Goal: Task Accomplishment & Management: Use online tool/utility

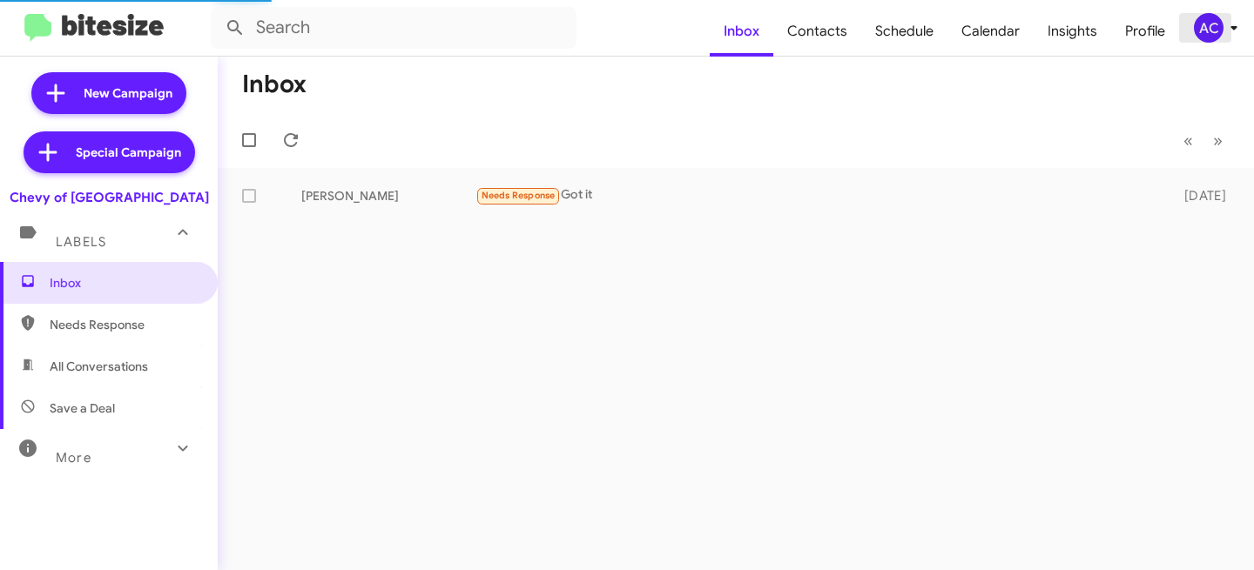
click at [1216, 36] on div "AC" at bounding box center [1209, 28] width 30 height 30
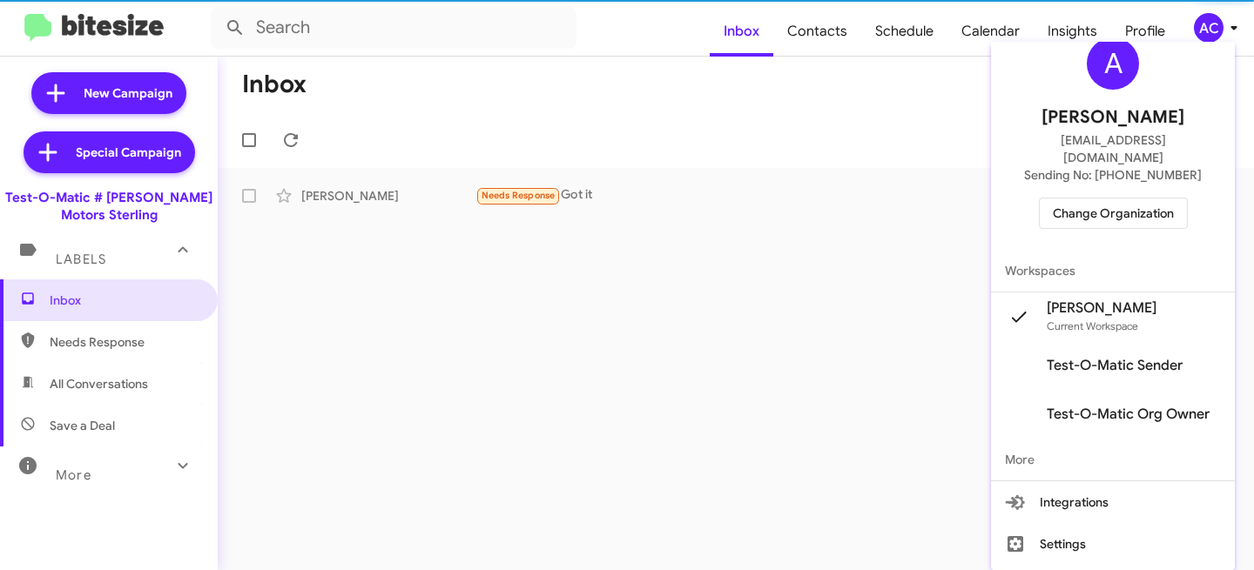
scroll to position [58, 0]
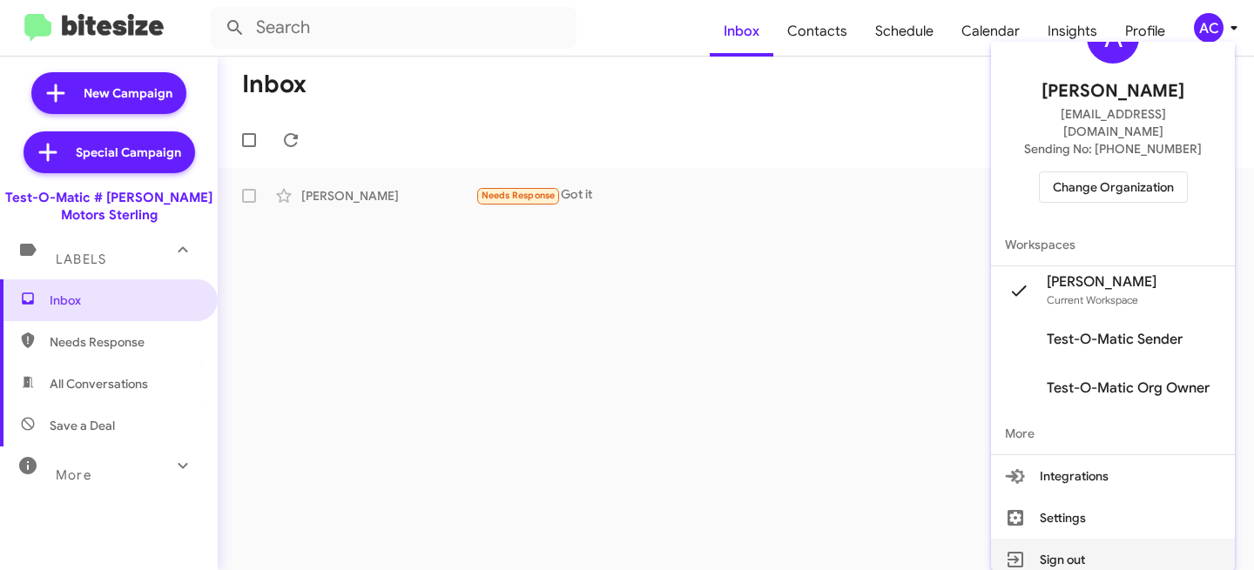
click at [1083, 543] on button "Sign out" at bounding box center [1113, 560] width 244 height 42
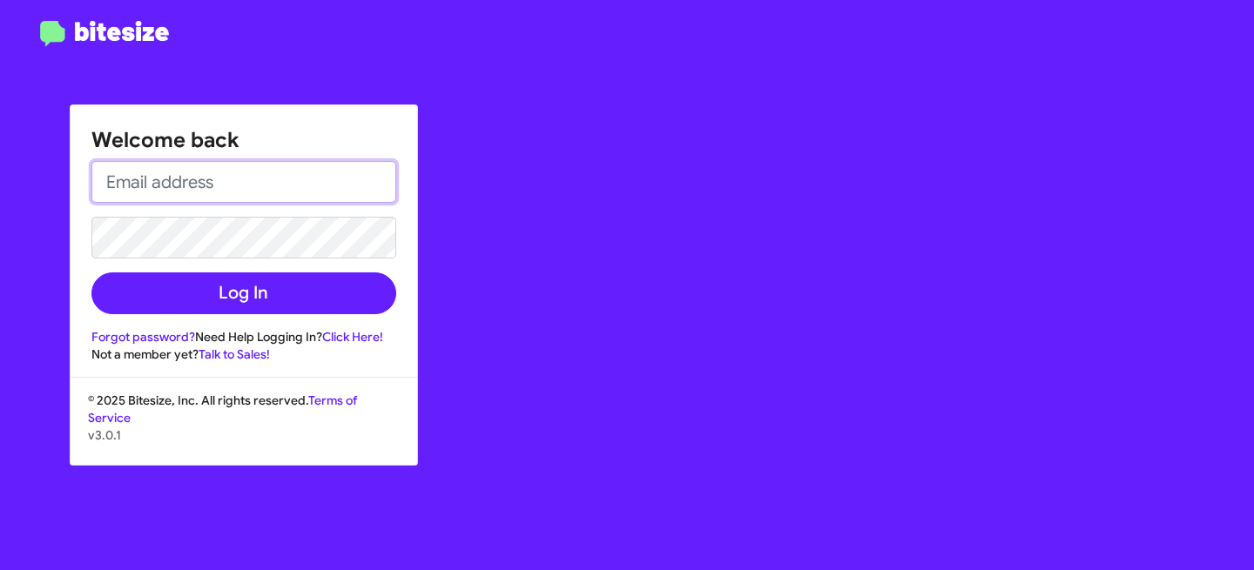
click at [237, 184] on input "email" at bounding box center [243, 182] width 305 height 42
type input "[EMAIL_ADDRESS][DOMAIN_NAME]"
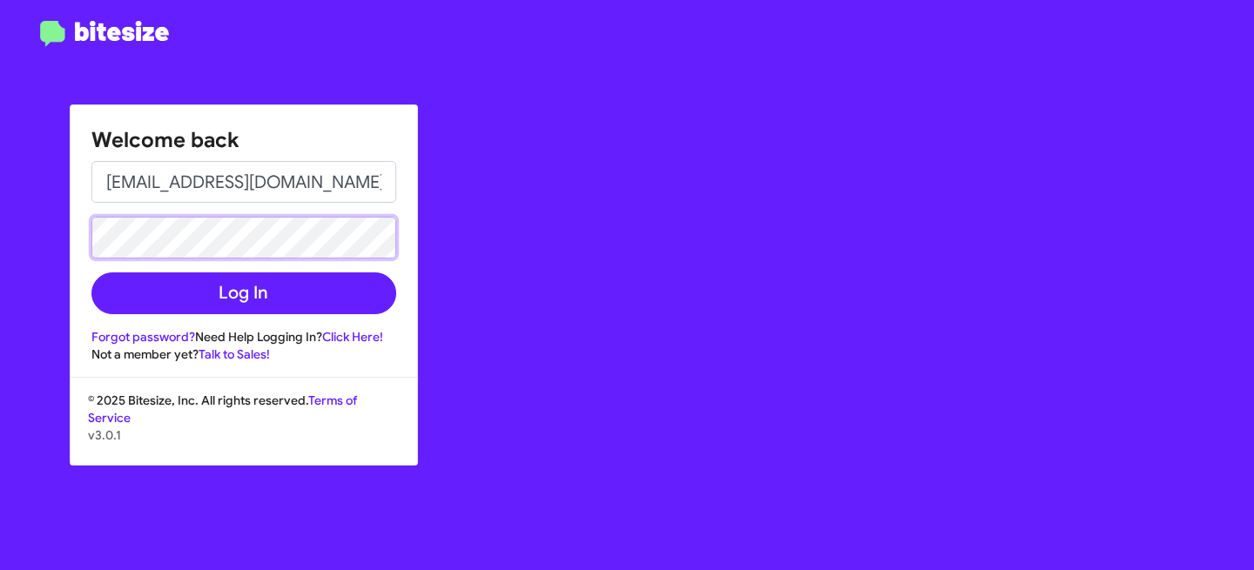
click at [91, 273] on button "Log In" at bounding box center [243, 294] width 305 height 42
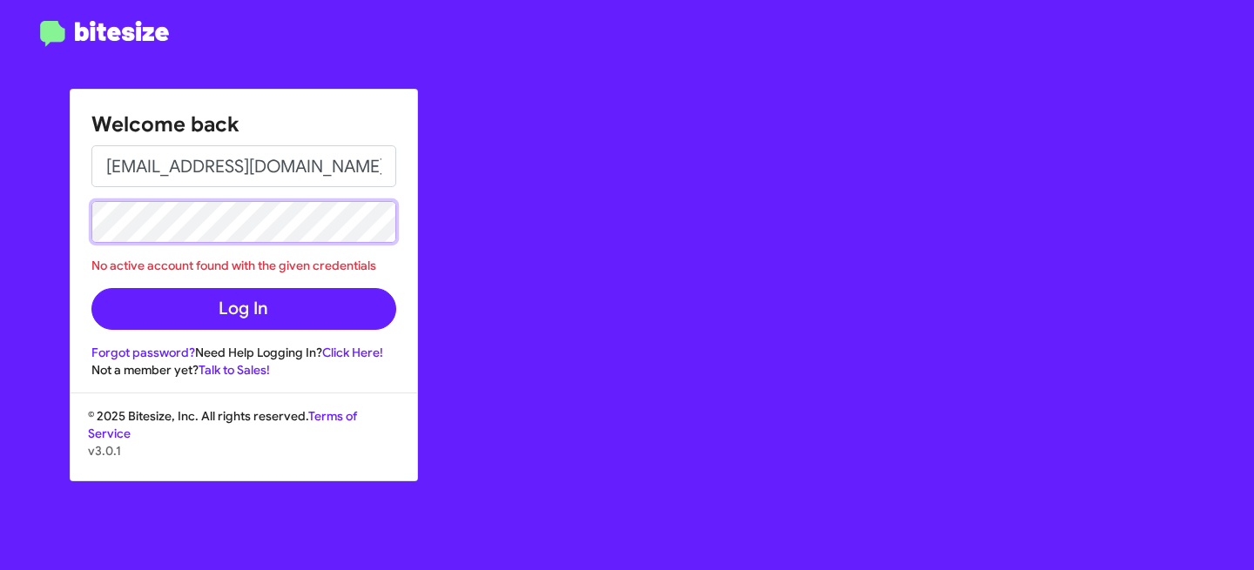
click at [44, 219] on div "Welcome back [EMAIL_ADDRESS][DOMAIN_NAME] No active account found with the give…" at bounding box center [627, 285] width 1254 height 570
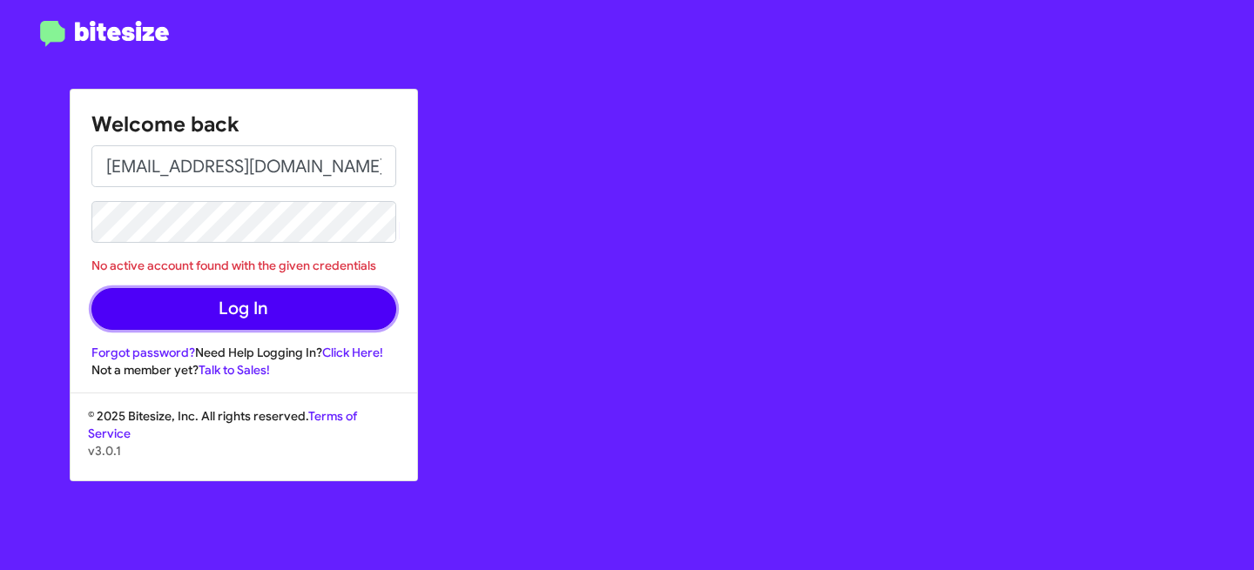
click at [206, 307] on button "Log In" at bounding box center [243, 309] width 305 height 42
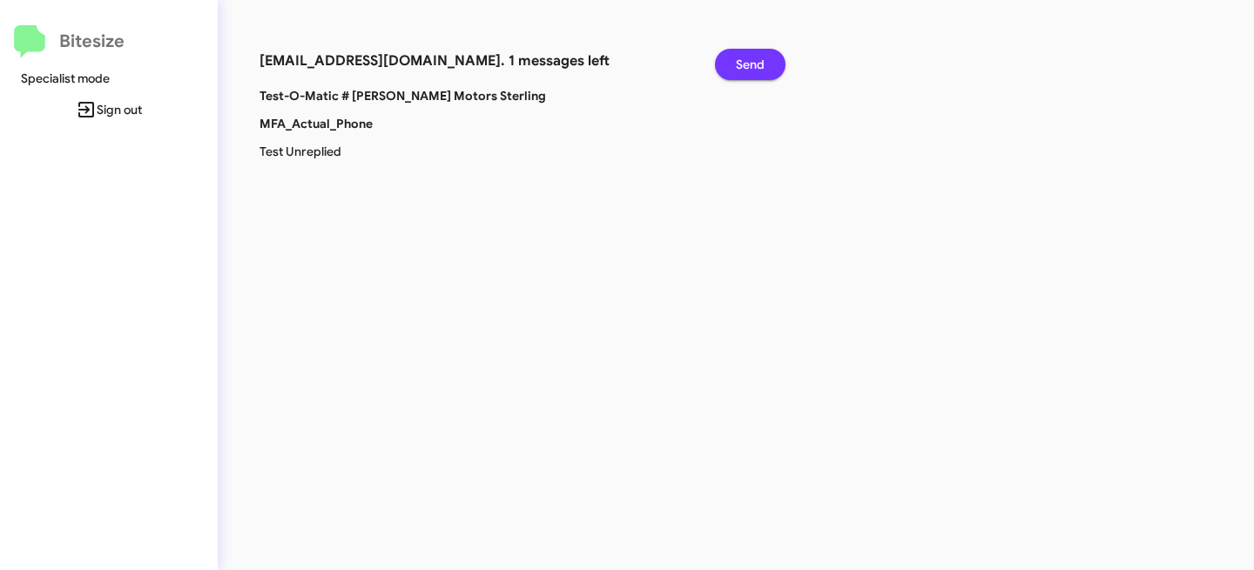
click at [752, 66] on span "Send" at bounding box center [750, 64] width 29 height 31
